Goal: Find specific page/section: Find specific page/section

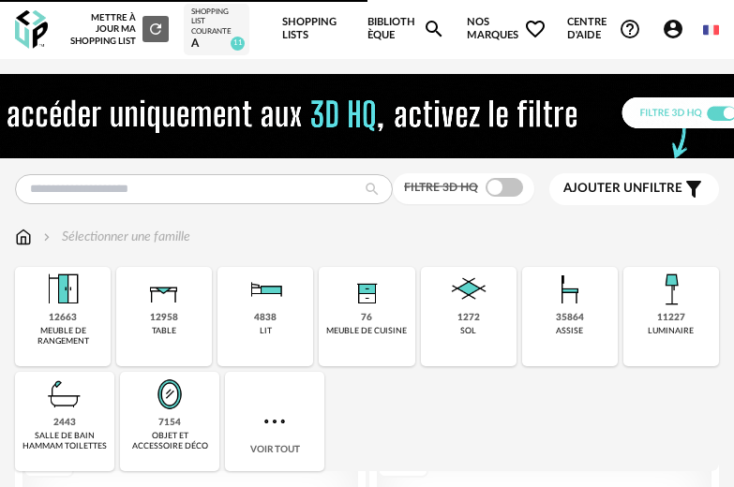
click at [257, 114] on img at bounding box center [367, 116] width 909 height 84
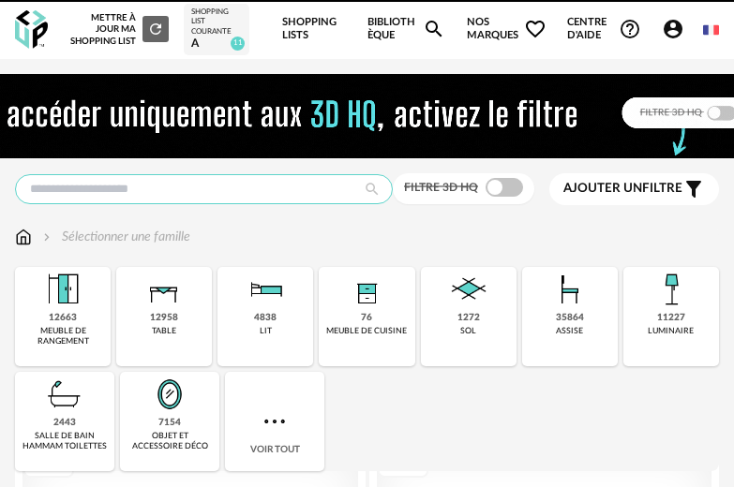
click at [253, 184] on input "text" at bounding box center [204, 189] width 378 height 30
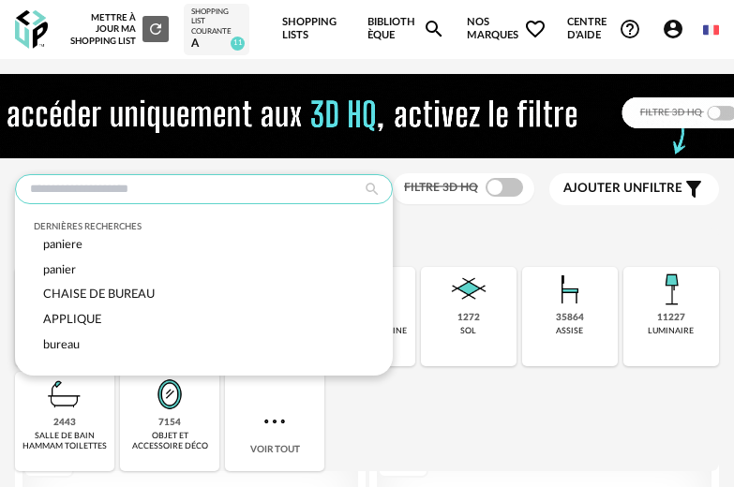
click at [245, 199] on input "text" at bounding box center [204, 189] width 378 height 30
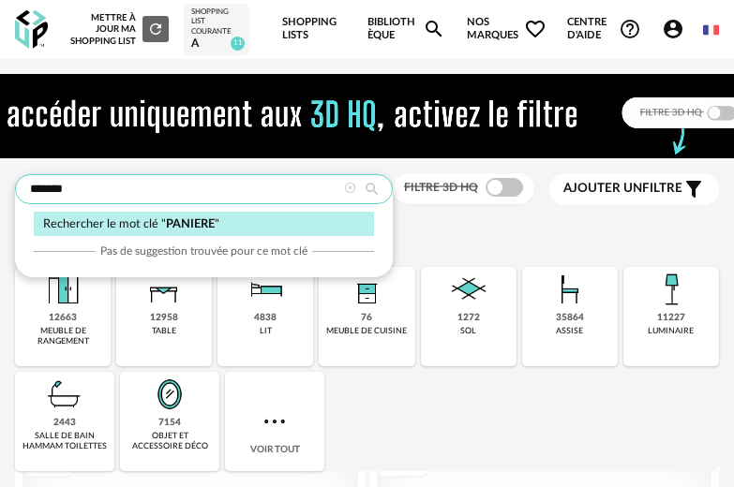
type input "*******"
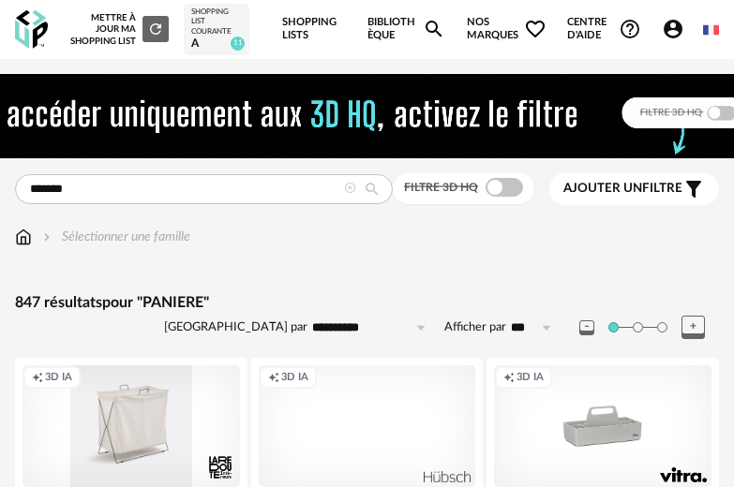
click at [501, 189] on span at bounding box center [503, 187] width 37 height 19
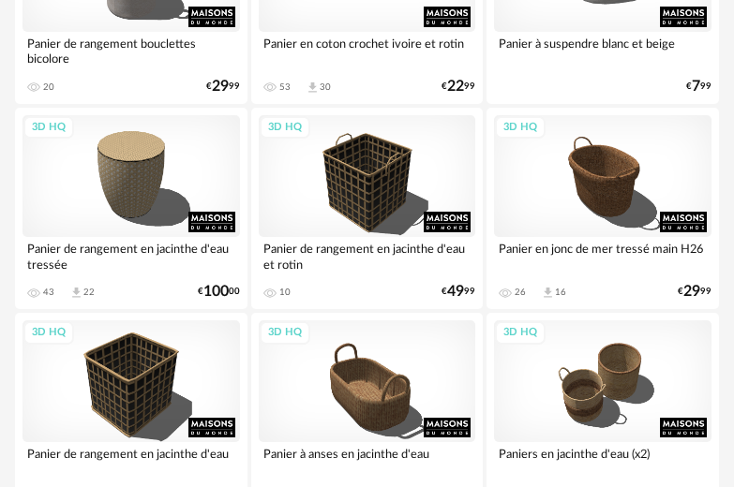
scroll to position [1058, 0]
